Goal: Task Accomplishment & Management: Manage account settings

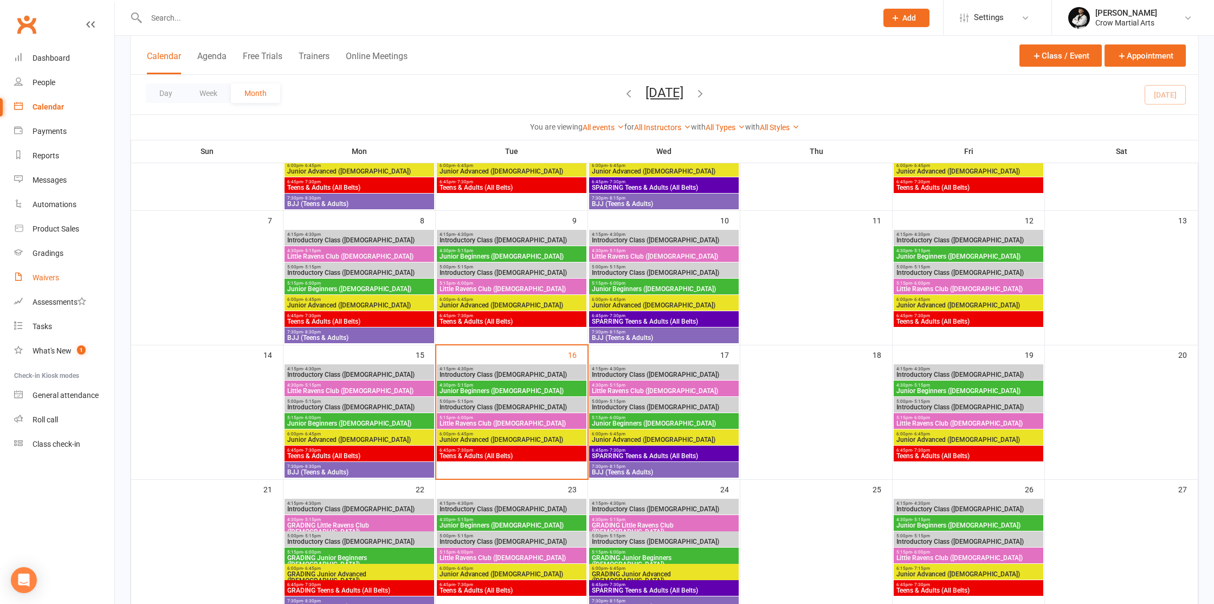
scroll to position [154, 0]
click at [62, 279] on link "Waivers" at bounding box center [64, 278] width 100 height 24
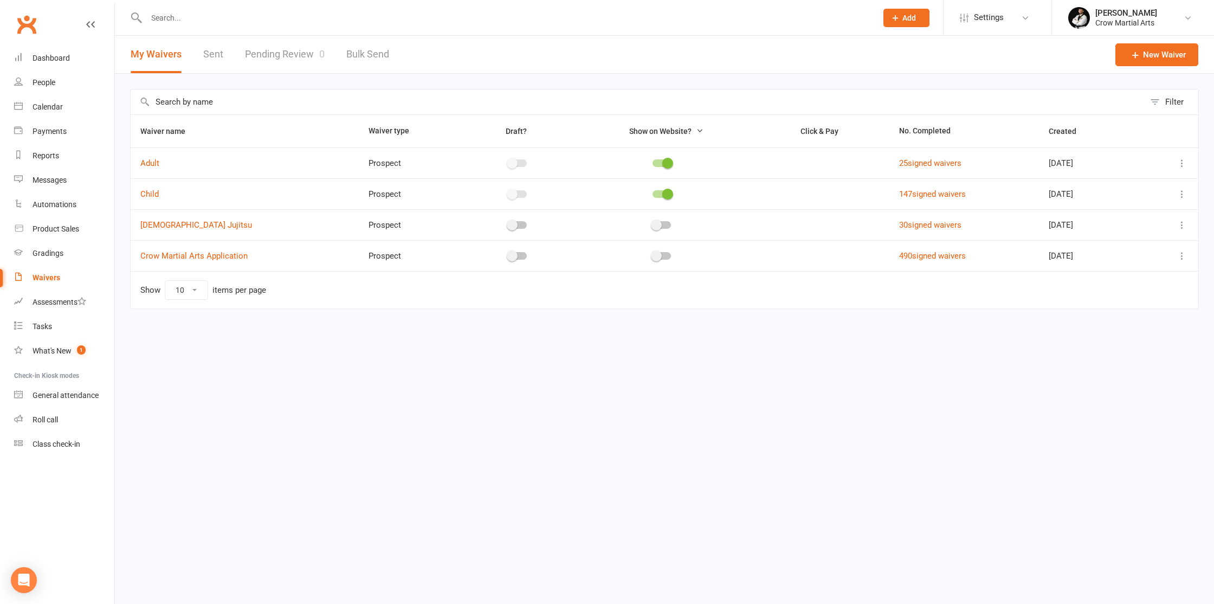
click at [1181, 226] on icon at bounding box center [1182, 225] width 11 height 11
click at [1091, 318] on link "[PERSON_NAME]" at bounding box center [1124, 311] width 127 height 22
click at [176, 15] on input "text" at bounding box center [506, 17] width 727 height 15
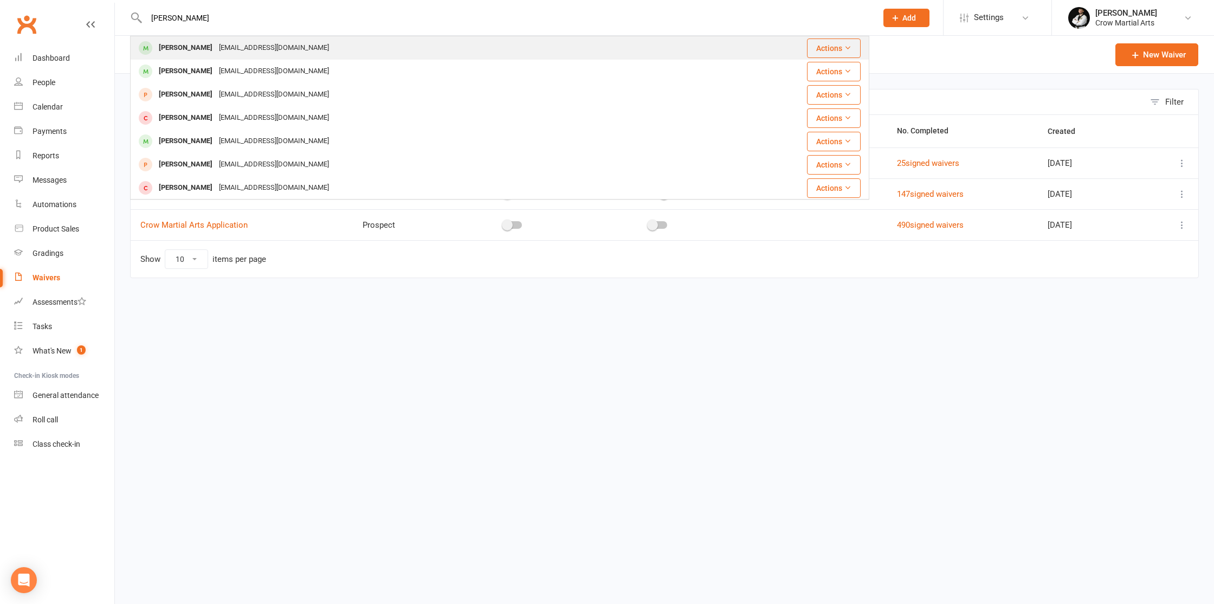
type input "[PERSON_NAME]"
click at [174, 48] on div "[PERSON_NAME]" at bounding box center [186, 48] width 60 height 16
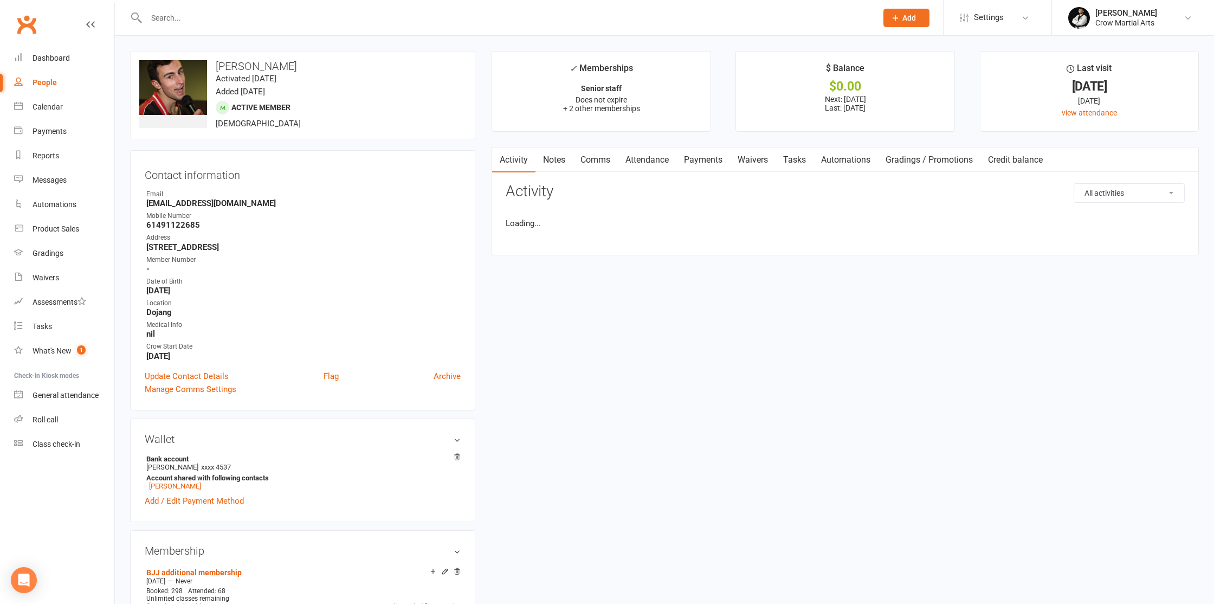
drag, startPoint x: 731, startPoint y: 161, endPoint x: 737, endPoint y: 160, distance: 6.0
click at [730, 160] on link "Payments" at bounding box center [704, 159] width 54 height 25
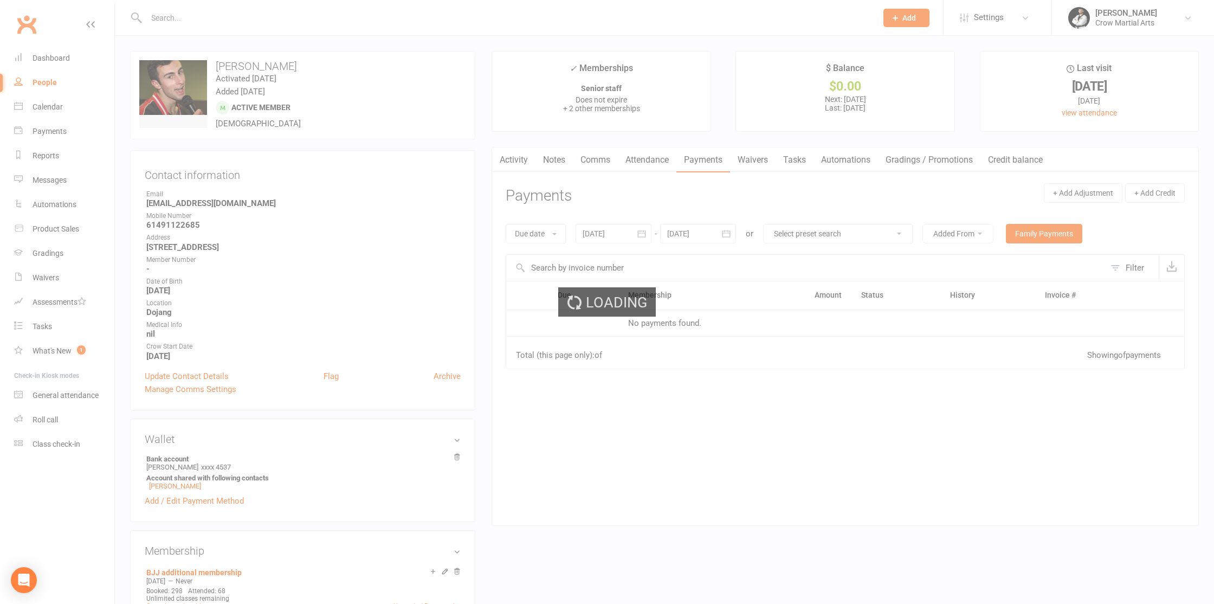
click at [742, 161] on div "Loading" at bounding box center [607, 302] width 1214 height 604
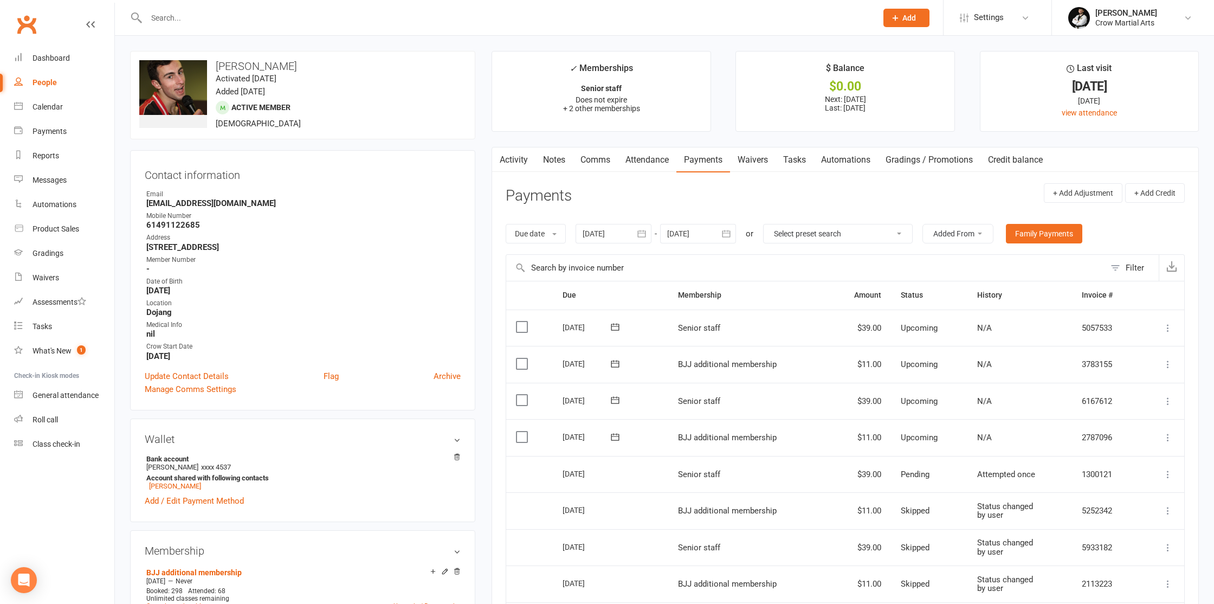
click at [752, 160] on link "Waivers" at bounding box center [753, 159] width 46 height 25
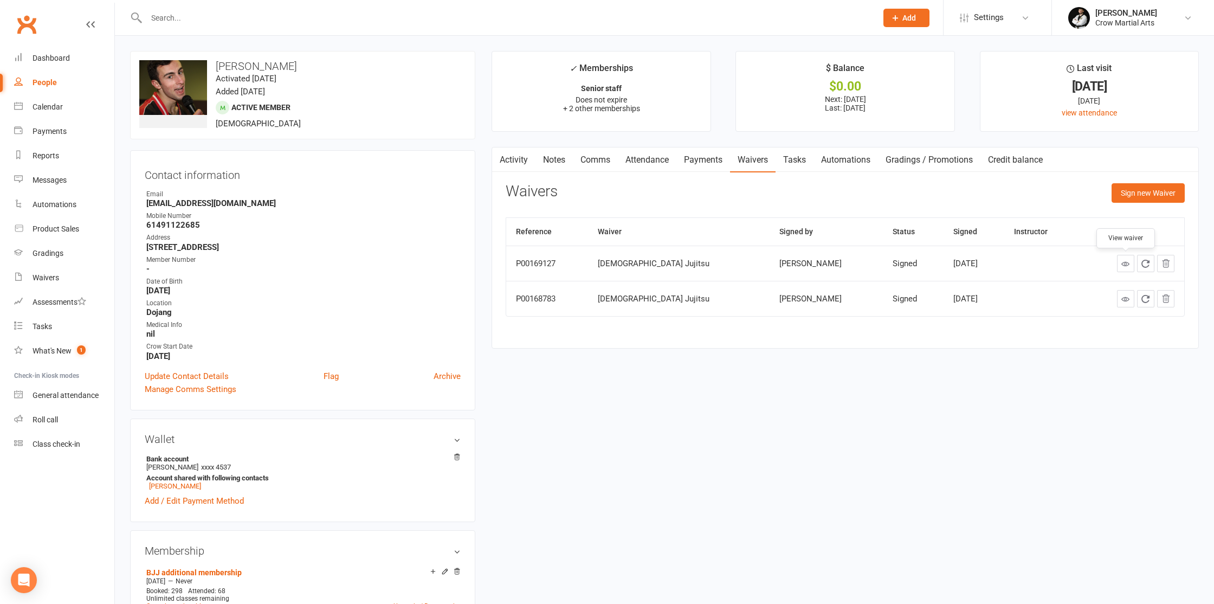
click at [1128, 262] on icon at bounding box center [1126, 264] width 8 height 8
click at [44, 272] on link "Waivers" at bounding box center [64, 278] width 100 height 24
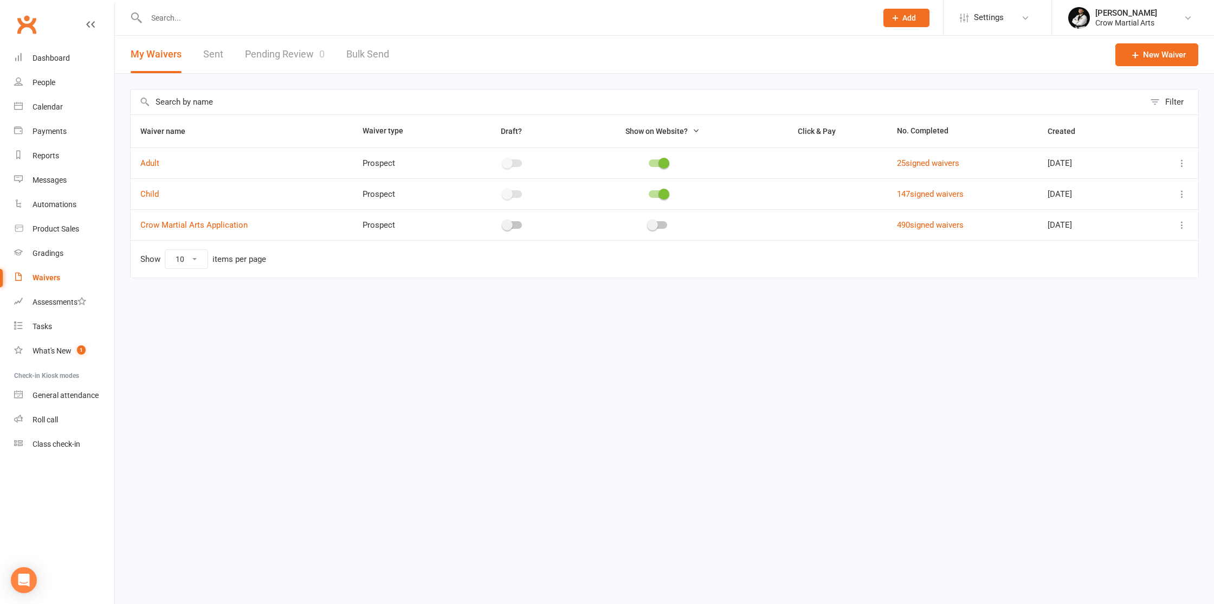
click at [1184, 227] on icon at bounding box center [1182, 225] width 11 height 11
click at [1098, 305] on link "[PERSON_NAME]" at bounding box center [1124, 311] width 127 height 22
click at [1188, 229] on icon at bounding box center [1182, 225] width 11 height 11
click at [1102, 313] on link "Delete waiver" at bounding box center [1124, 311] width 127 height 22
